Goal: Connect with others: Connect with others

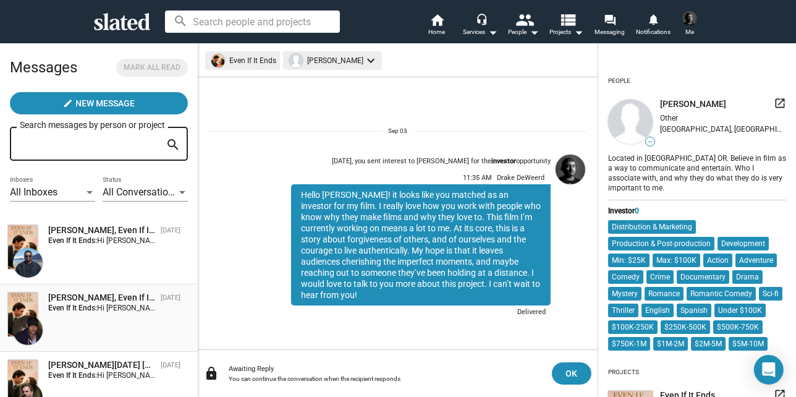
click at [91, 337] on div "David Fortune, Even If It Ends Sep 07 Even If It Ends: Hi David, I’m excited to…" at bounding box center [98, 318] width 183 height 53
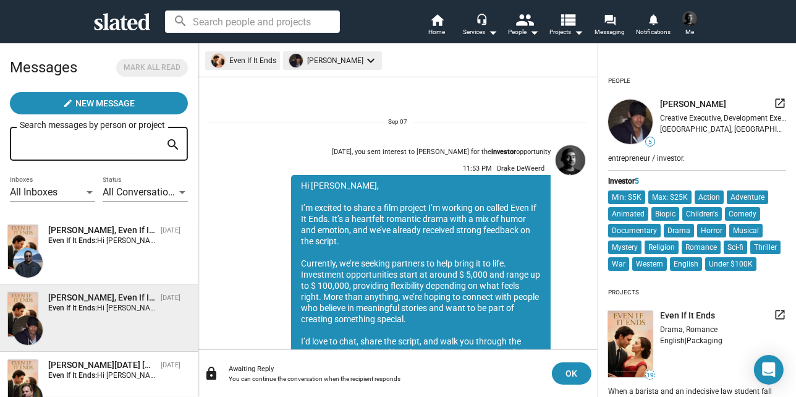
scroll to position [135, 0]
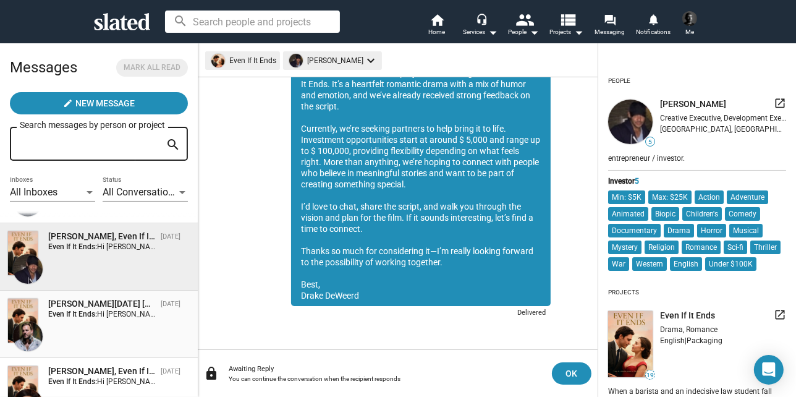
click at [92, 317] on div "Alan Nadal Piantini, Even If It Ends Sep 07 Even If It Ends: Hi Alan, I’m excit…" at bounding box center [98, 324] width 183 height 53
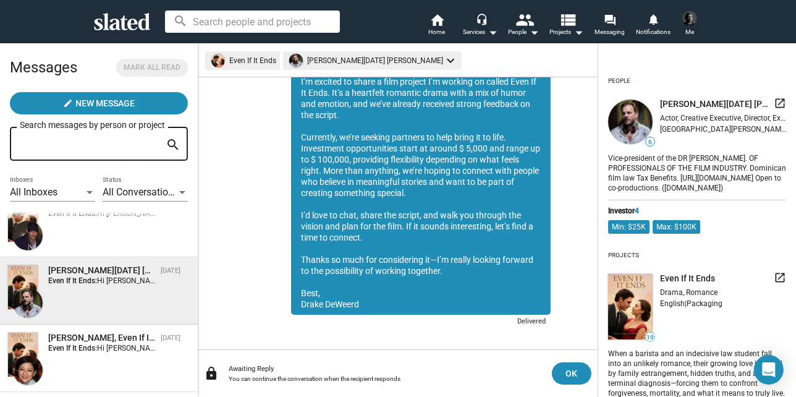
scroll to position [123, 0]
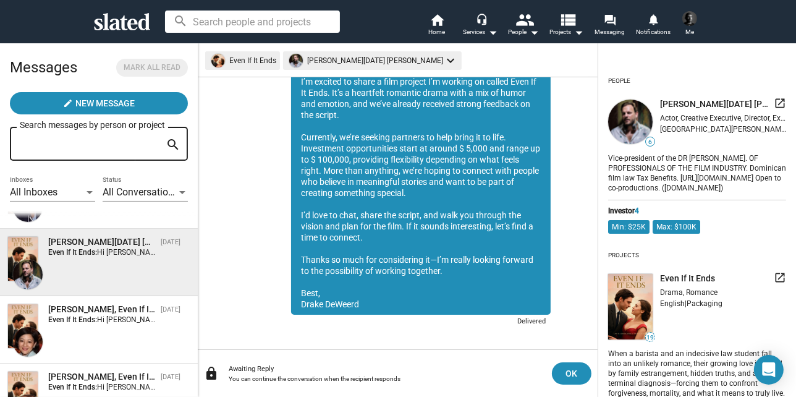
click at [92, 317] on strong "Even If It Ends:" at bounding box center [72, 319] width 49 height 9
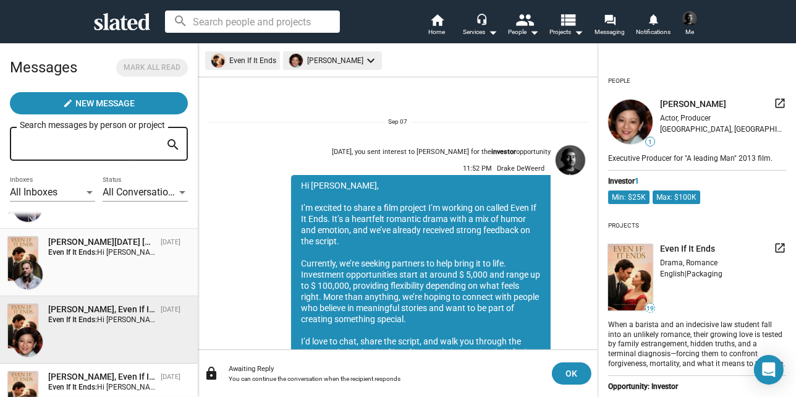
scroll to position [135, 0]
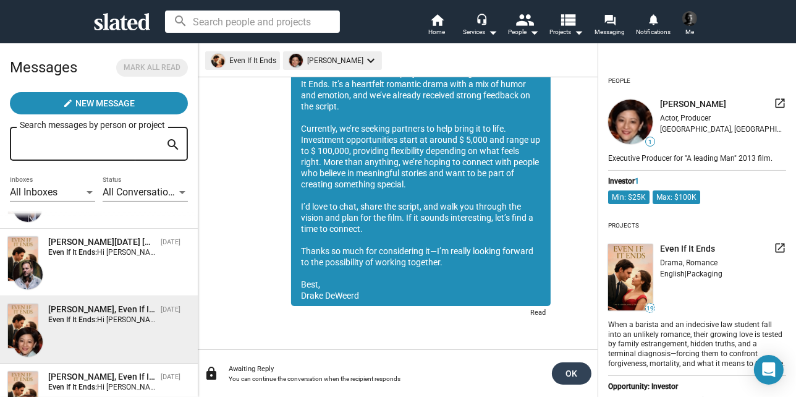
click at [573, 380] on span "OK" at bounding box center [571, 373] width 20 height 22
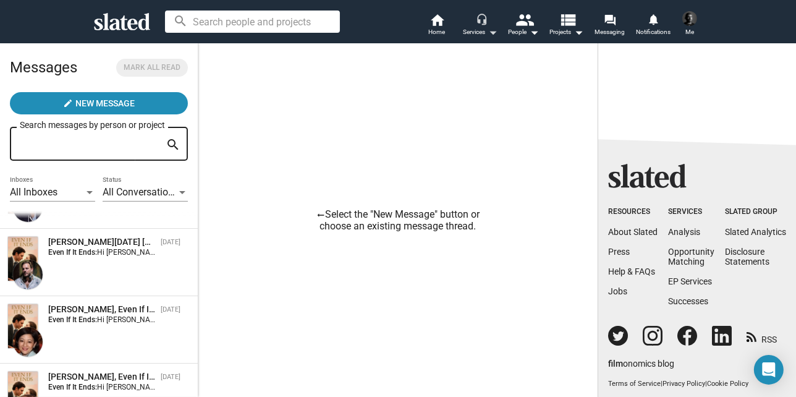
click at [468, 28] on div "Services arrow_drop_down" at bounding box center [480, 32] width 35 height 15
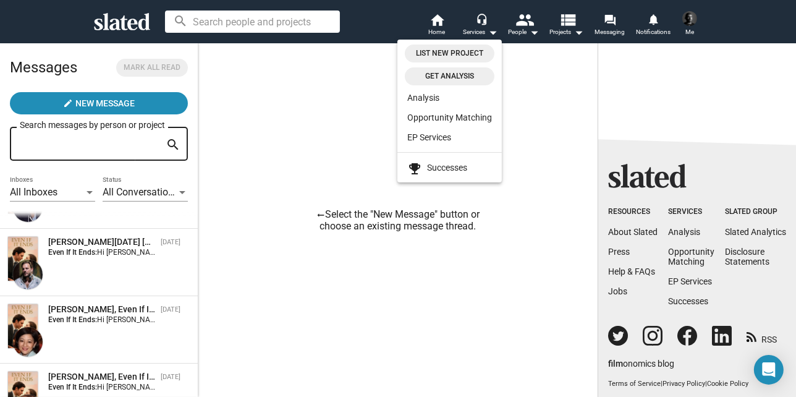
click at [467, 72] on span "Get analysis" at bounding box center [449, 76] width 75 height 13
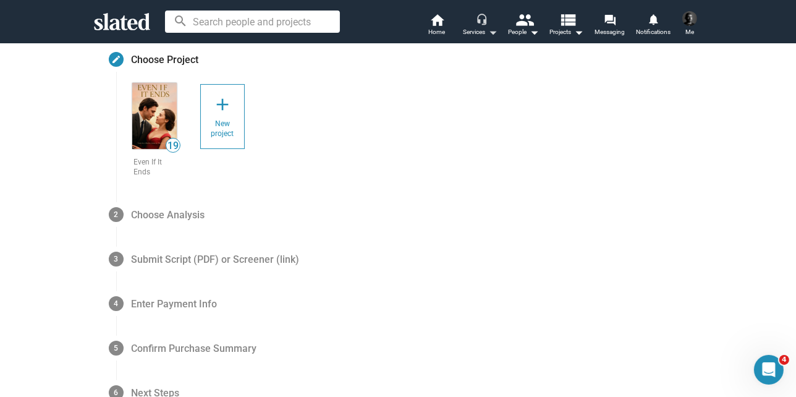
scroll to position [123, 0]
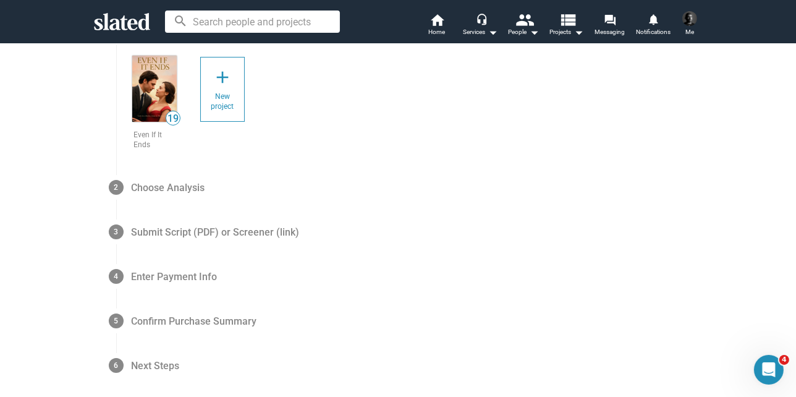
click at [156, 87] on img at bounding box center [154, 89] width 44 height 66
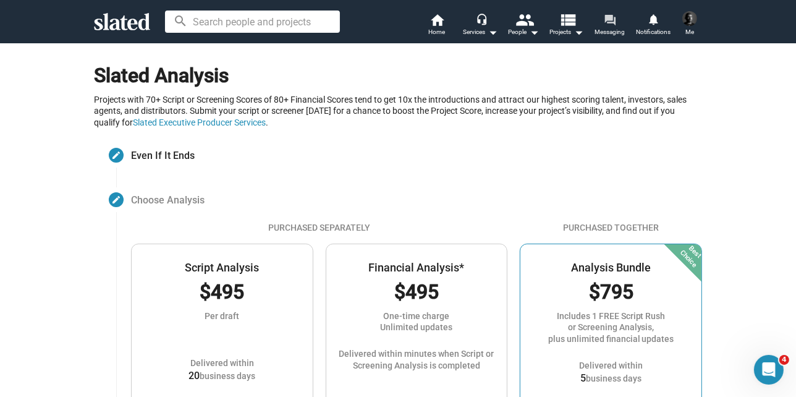
click at [611, 18] on mat-icon "forum" at bounding box center [609, 20] width 12 height 12
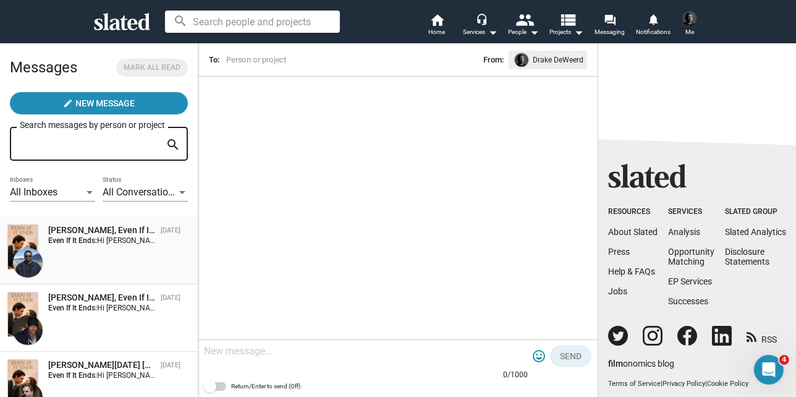
click at [104, 248] on div "Jason Hill, Even If It Ends Sep 07 Even If It Ends: Hi Jason, I’m excited to sh…" at bounding box center [98, 250] width 183 height 53
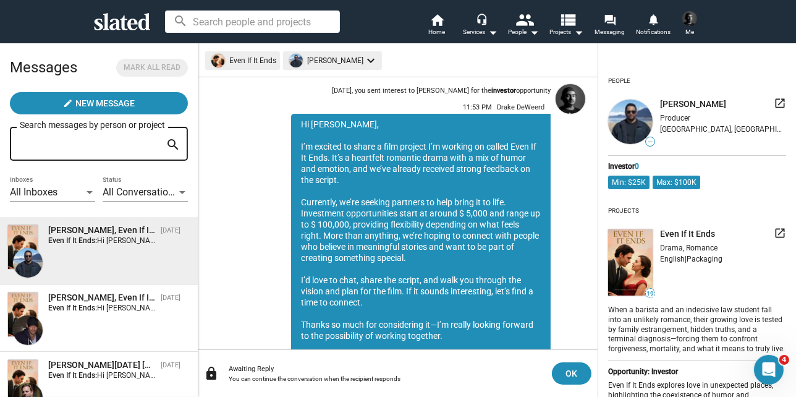
scroll to position [135, 0]
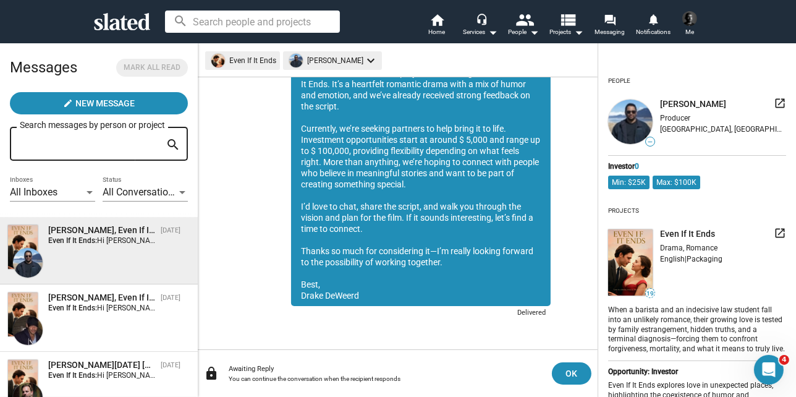
drag, startPoint x: 293, startPoint y: 173, endPoint x: 410, endPoint y: 296, distance: 170.0
click at [410, 296] on div "Hi Jason, I’m excited to share a film project I’m working on called Even If It …" at bounding box center [420, 173] width 259 height 266
copy div "Hi Jason, I’m excited to share a film project I’m working on called Even If It …"
click at [516, 22] on mat-icon "people" at bounding box center [525, 20] width 18 height 18
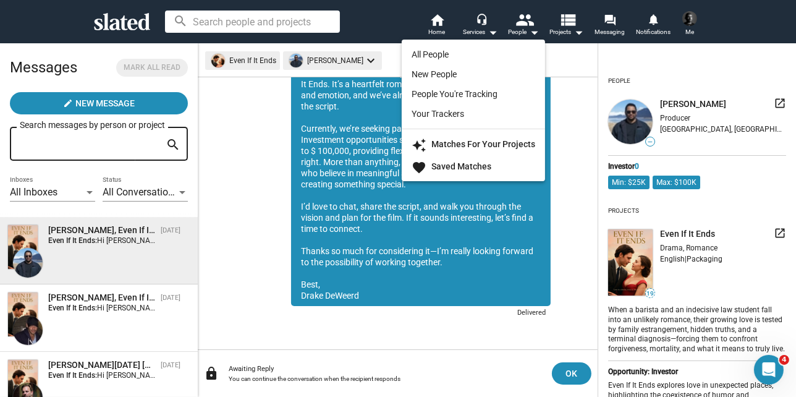
click at [557, 30] on div at bounding box center [398, 198] width 796 height 397
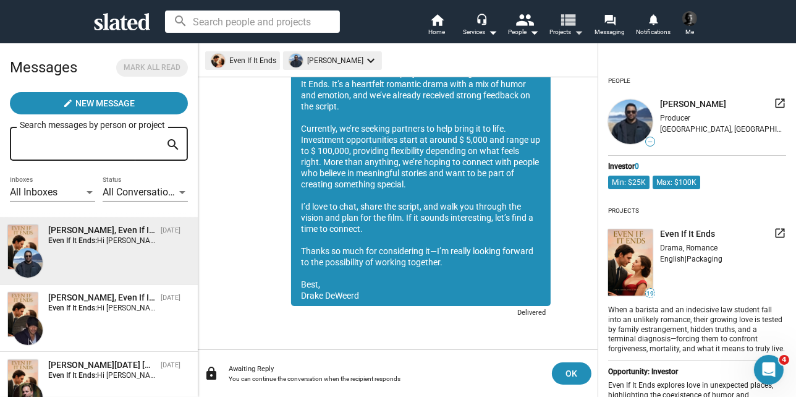
click at [578, 26] on mat-icon "arrow_drop_down" at bounding box center [578, 32] width 15 height 15
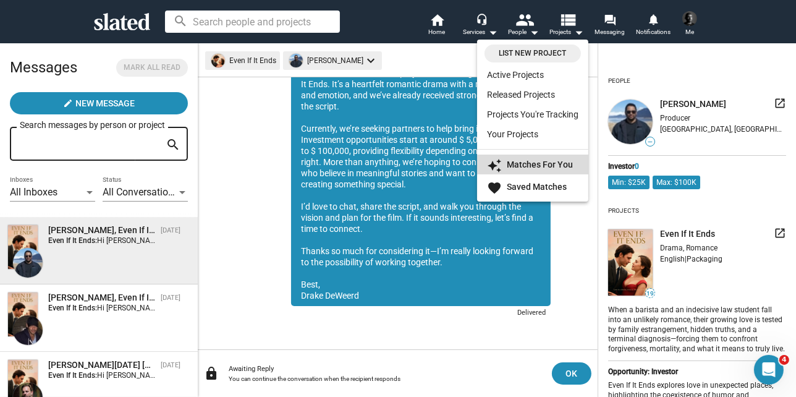
click at [555, 166] on strong "Matches For You" at bounding box center [540, 164] width 66 height 10
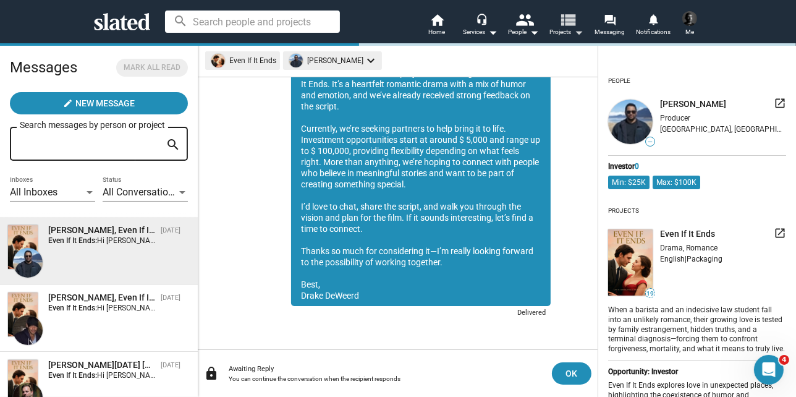
scroll to position [0, 0]
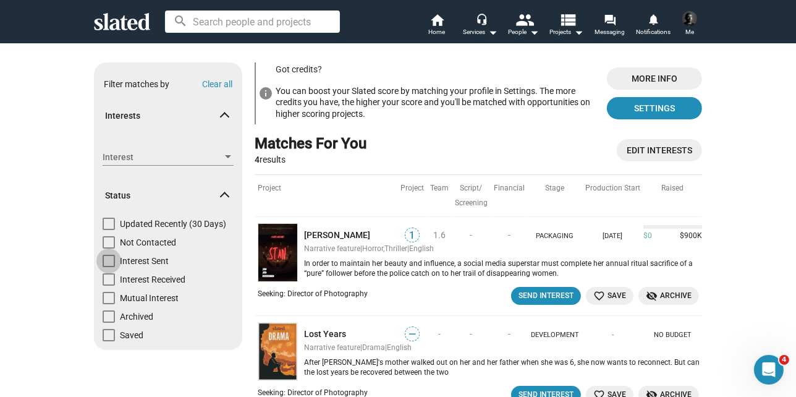
click at [105, 264] on span at bounding box center [109, 260] width 12 height 12
click at [108, 267] on input "Interest Sent" at bounding box center [108, 267] width 1 height 1
checkbox input "true"
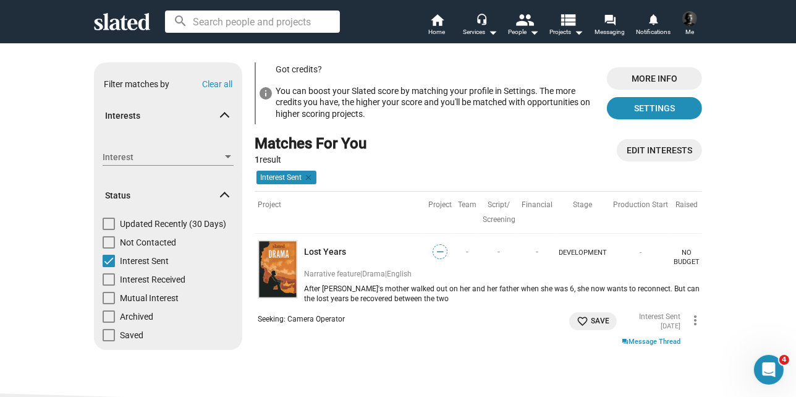
click at [105, 264] on span at bounding box center [109, 260] width 12 height 12
click at [108, 267] on input "Interest Sent" at bounding box center [108, 267] width 1 height 1
checkbox input "false"
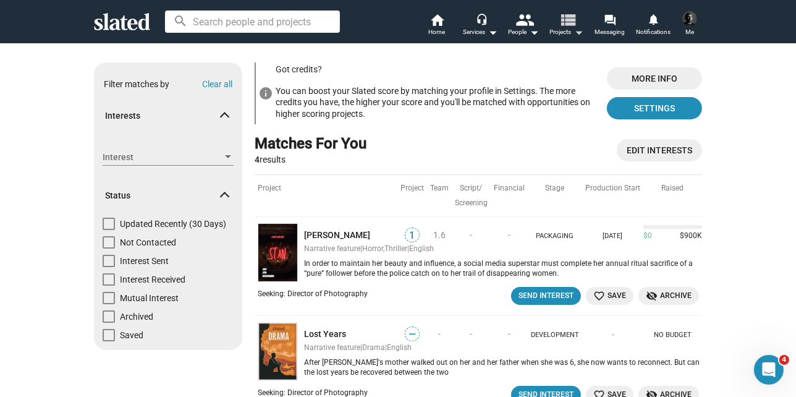
click at [565, 27] on mat-icon "view_list" at bounding box center [568, 20] width 18 height 18
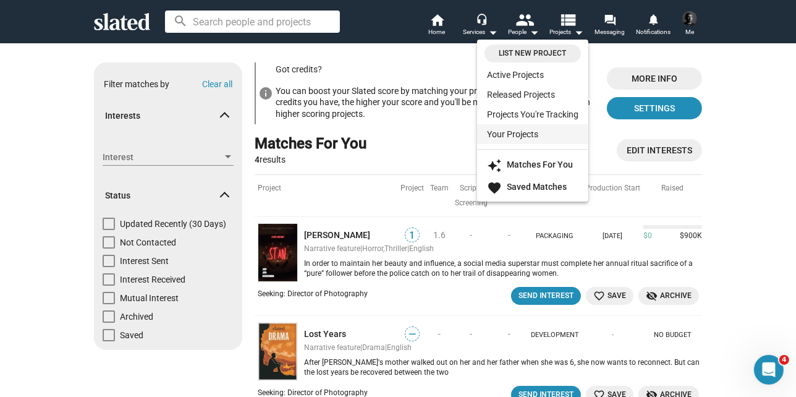
click at [555, 135] on link "Your Projects" at bounding box center [532, 134] width 111 height 20
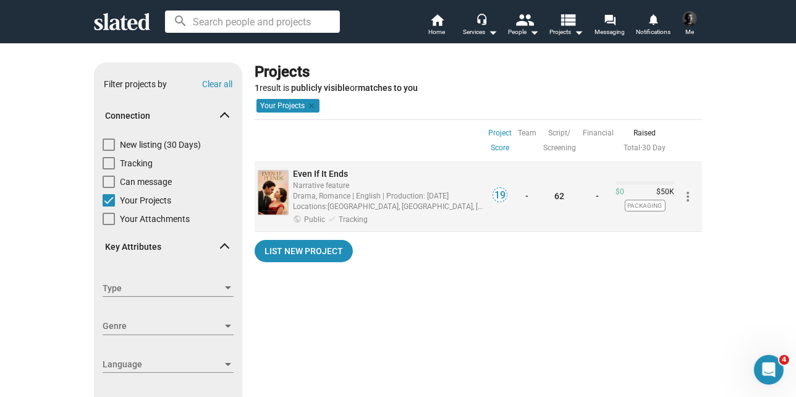
click at [330, 177] on span "Even If It Ends" at bounding box center [320, 174] width 55 height 10
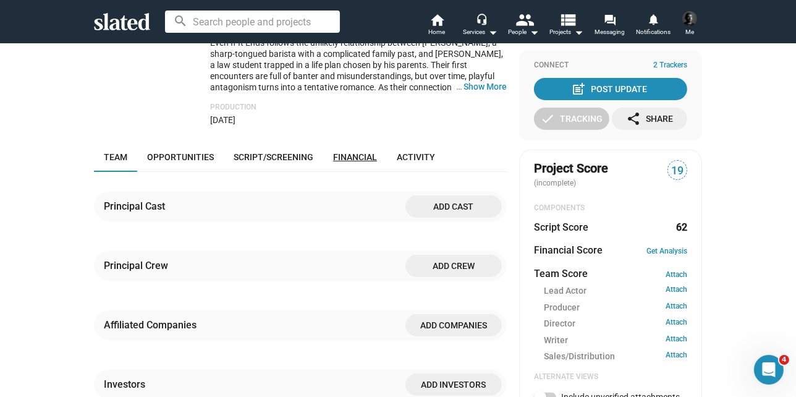
click at [350, 162] on span "Financial" at bounding box center [355, 157] width 44 height 10
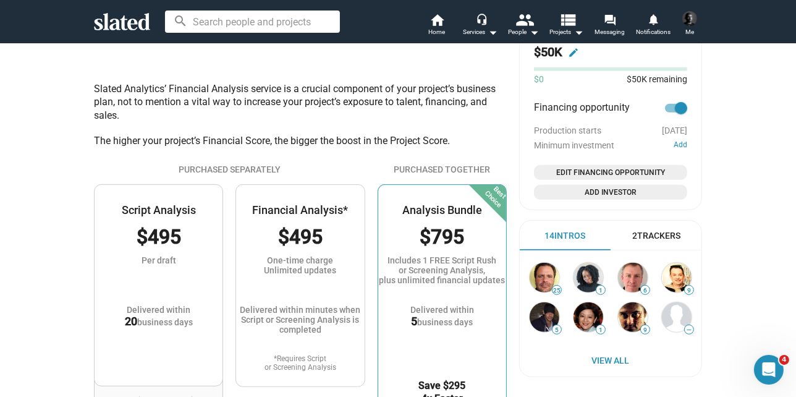
scroll to position [656, 0]
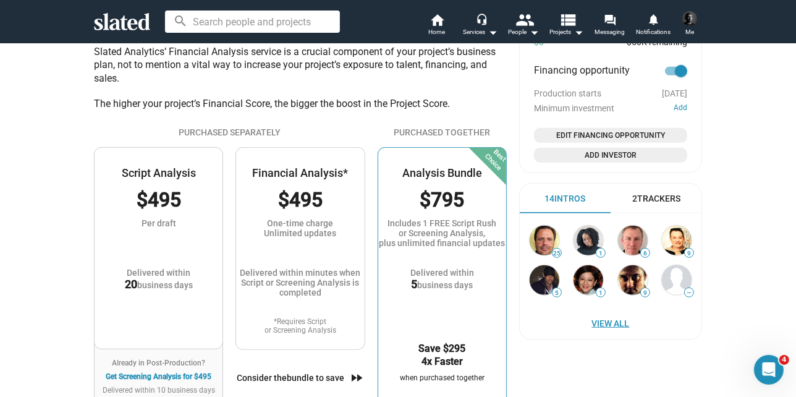
click at [605, 321] on span "View All" at bounding box center [610, 323] width 157 height 22
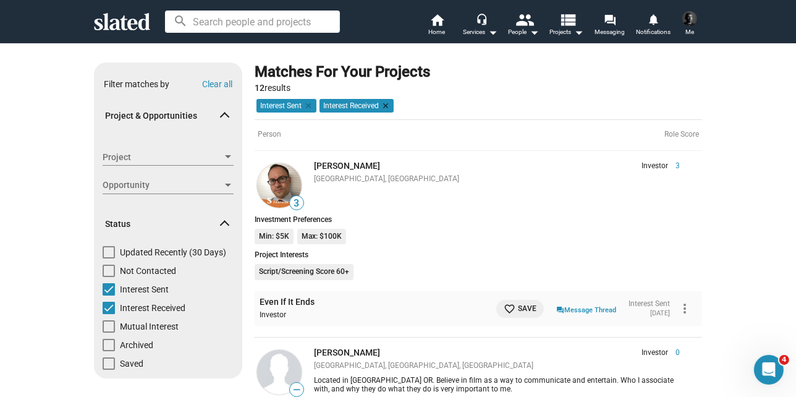
click at [381, 103] on mat-icon "clear" at bounding box center [384, 105] width 11 height 11
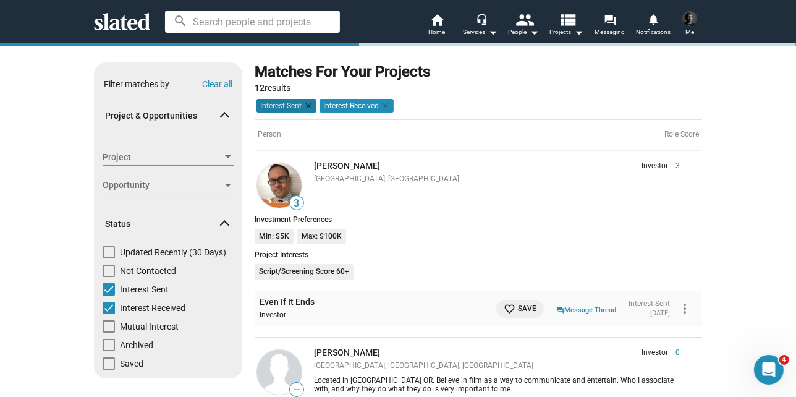
click at [301, 104] on mat-icon "clear" at bounding box center [306, 105] width 11 height 11
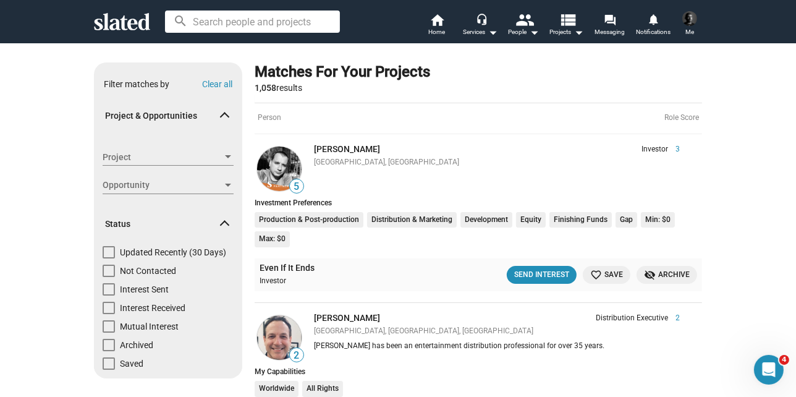
click at [304, 106] on div "Person Role Score" at bounding box center [477, 119] width 447 height 32
click at [158, 161] on span "Project" at bounding box center [163, 157] width 120 height 13
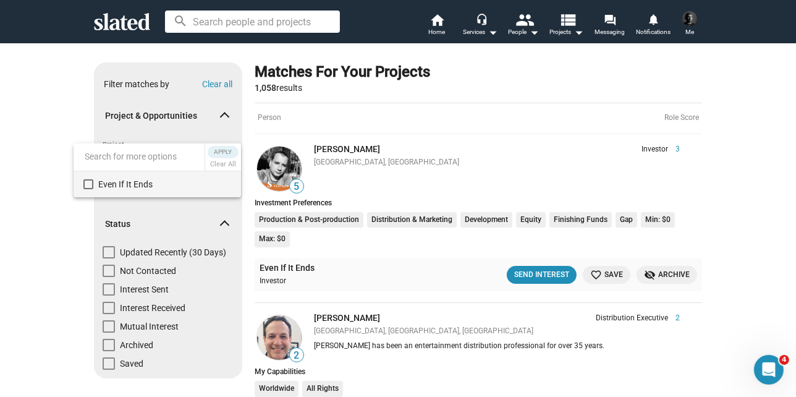
drag, startPoint x: 166, startPoint y: 113, endPoint x: 157, endPoint y: 166, distance: 53.9
click at [166, 113] on div at bounding box center [398, 198] width 796 height 397
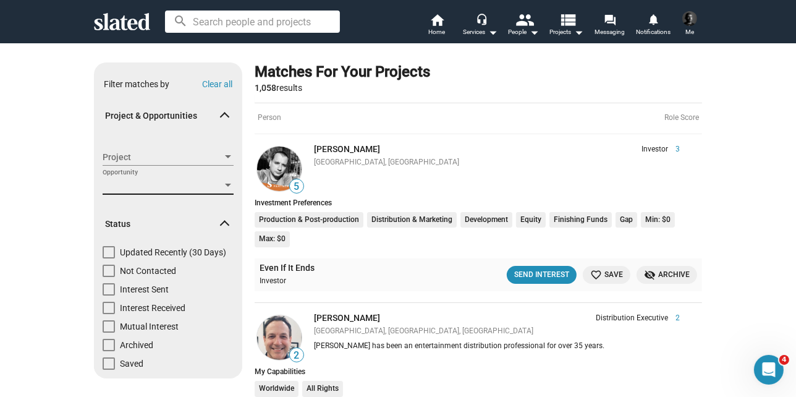
click at [155, 180] on span "Opportunity" at bounding box center [163, 185] width 120 height 13
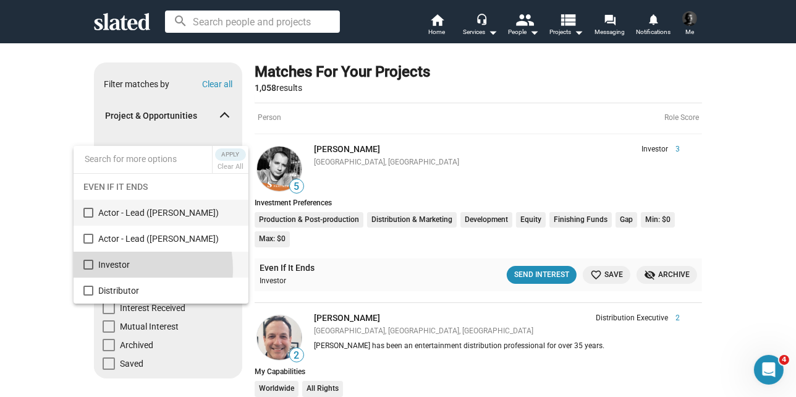
click at [120, 269] on span "Investor" at bounding box center [168, 264] width 140 height 26
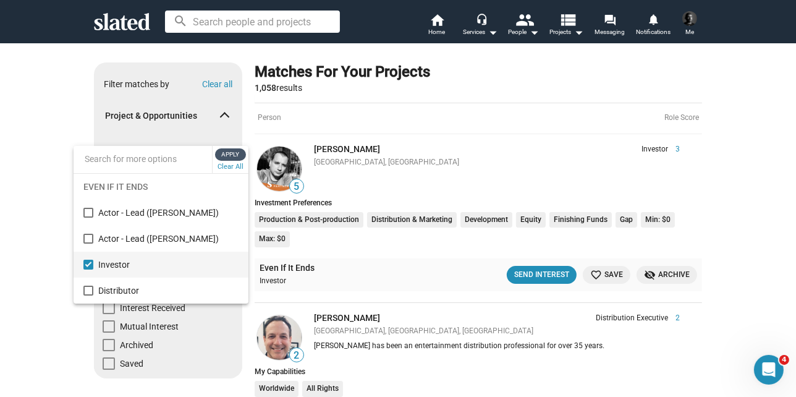
click at [221, 154] on span "Apply" at bounding box center [230, 154] width 22 height 12
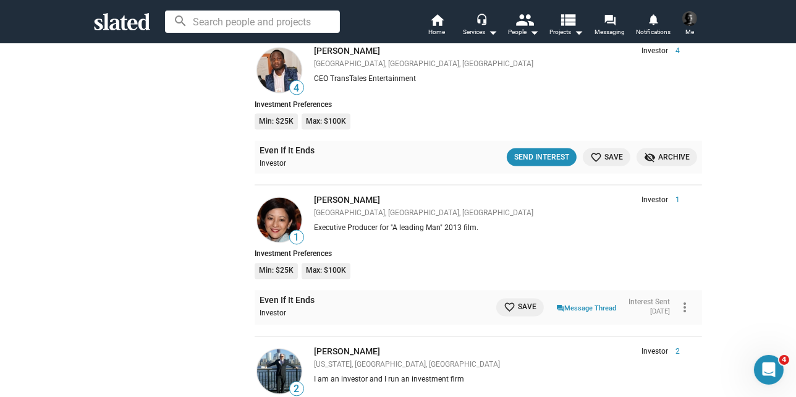
scroll to position [1886, 0]
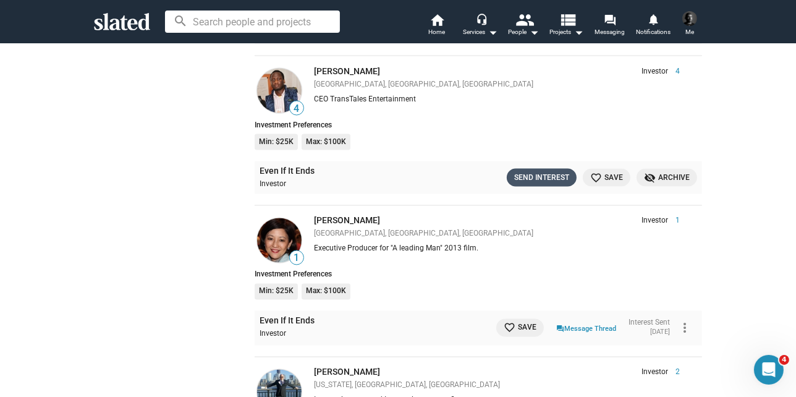
click at [551, 171] on div "Send Interest" at bounding box center [541, 177] width 55 height 13
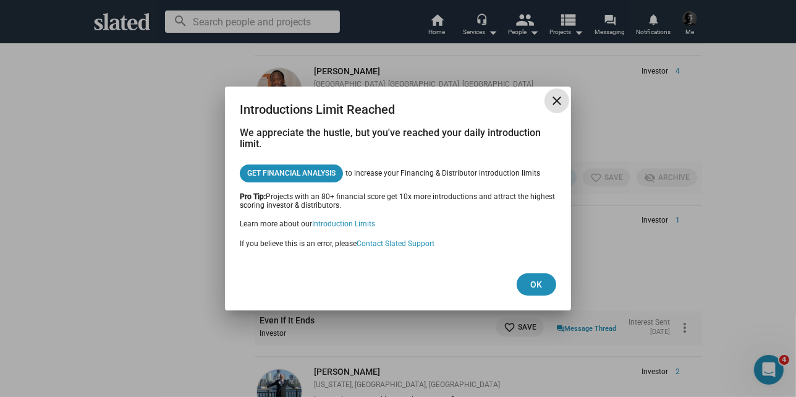
click at [554, 105] on mat-icon "close" at bounding box center [556, 100] width 15 height 15
